Goal: Task Accomplishment & Management: Use online tool/utility

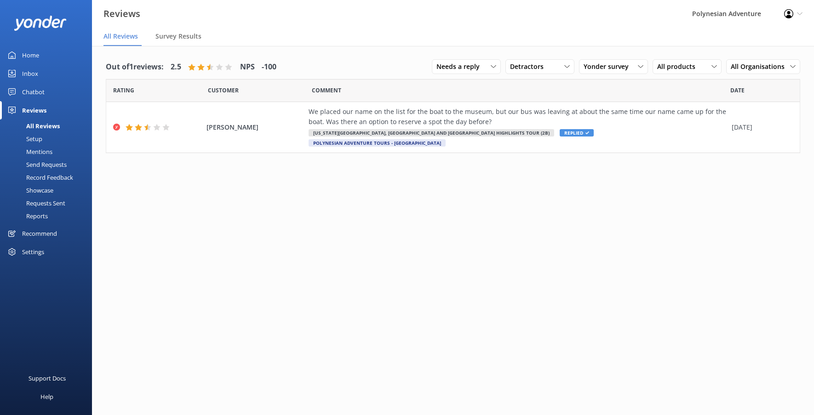
click at [58, 57] on link "Home" at bounding box center [46, 55] width 92 height 18
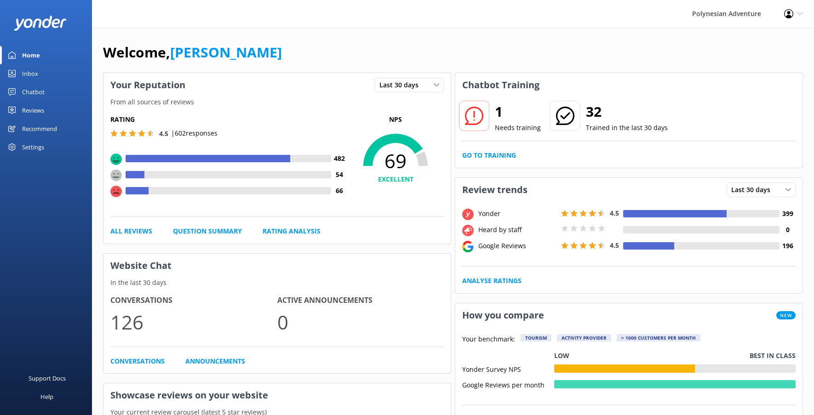
click at [475, 120] on icon at bounding box center [474, 116] width 18 height 18
click at [504, 151] on link "Go to Training" at bounding box center [489, 155] width 54 height 10
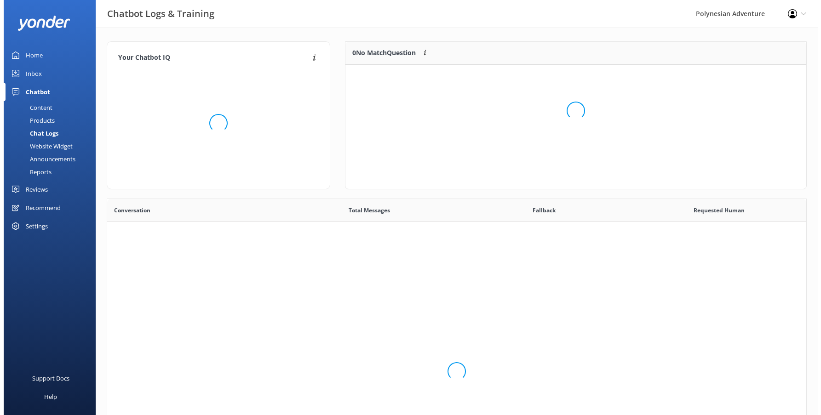
scroll to position [315, 692]
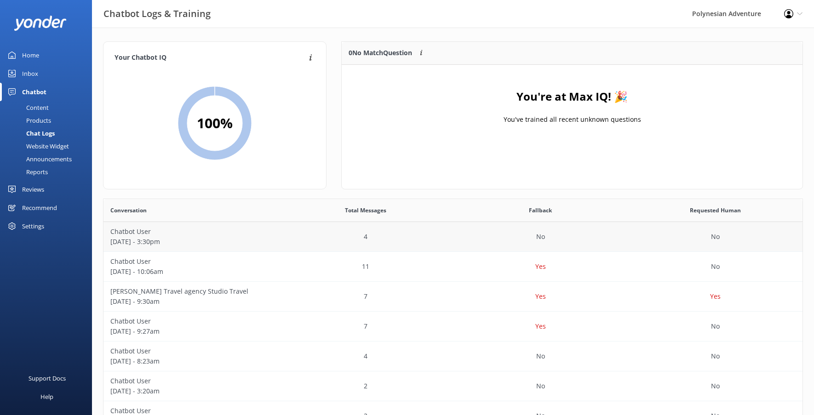
click at [170, 235] on p "Chatbot User" at bounding box center [190, 232] width 161 height 10
